Goal: Navigation & Orientation: Find specific page/section

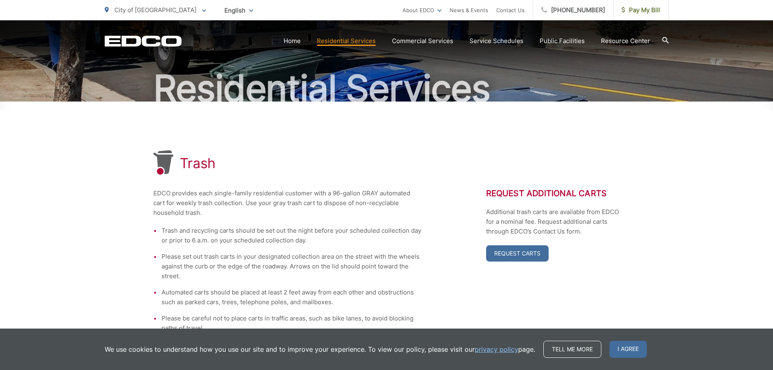
scroll to position [162, 0]
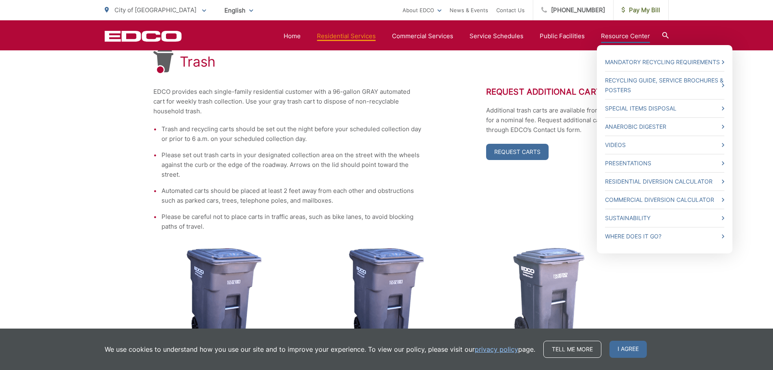
click at [613, 37] on link "Resource Center" at bounding box center [625, 36] width 49 height 10
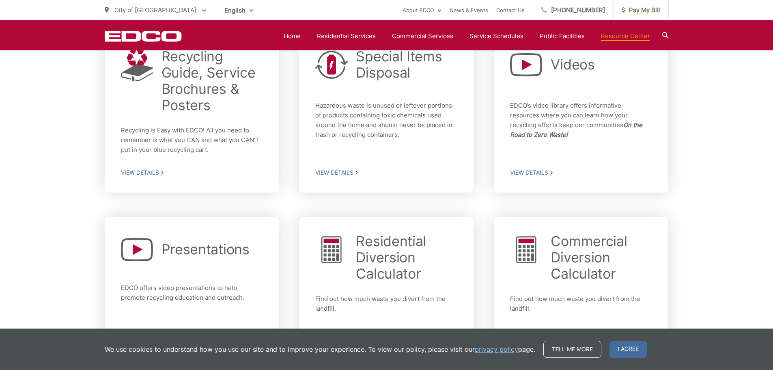
scroll to position [406, 0]
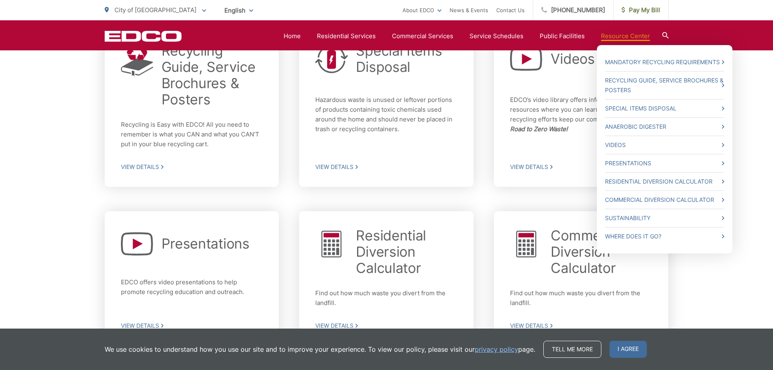
click at [623, 39] on link "Resource Center" at bounding box center [625, 36] width 49 height 10
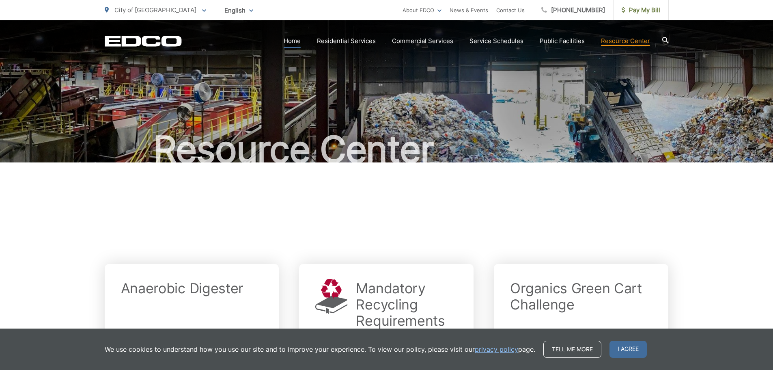
click at [299, 43] on link "Home" at bounding box center [292, 41] width 17 height 10
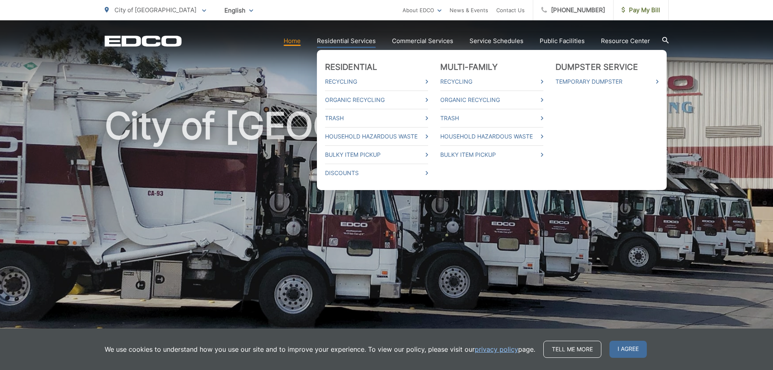
click at [362, 37] on link "Residential Services" at bounding box center [346, 41] width 59 height 10
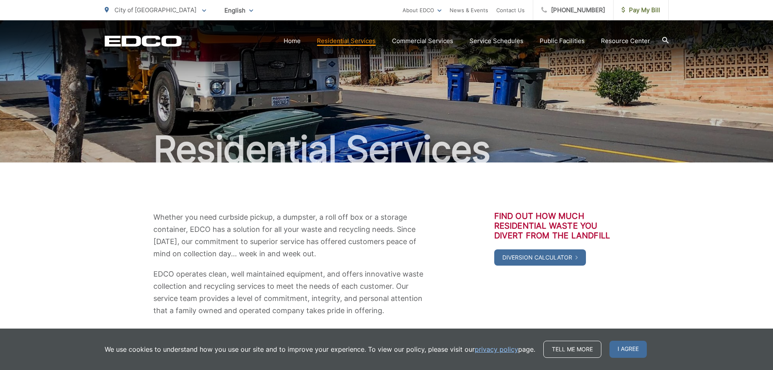
drag, startPoint x: 280, startPoint y: 154, endPoint x: 287, endPoint y: 147, distance: 10.6
click at [280, 154] on h1 "Residential Services" at bounding box center [387, 149] width 564 height 41
